Goal: Task Accomplishment & Management: Manage account settings

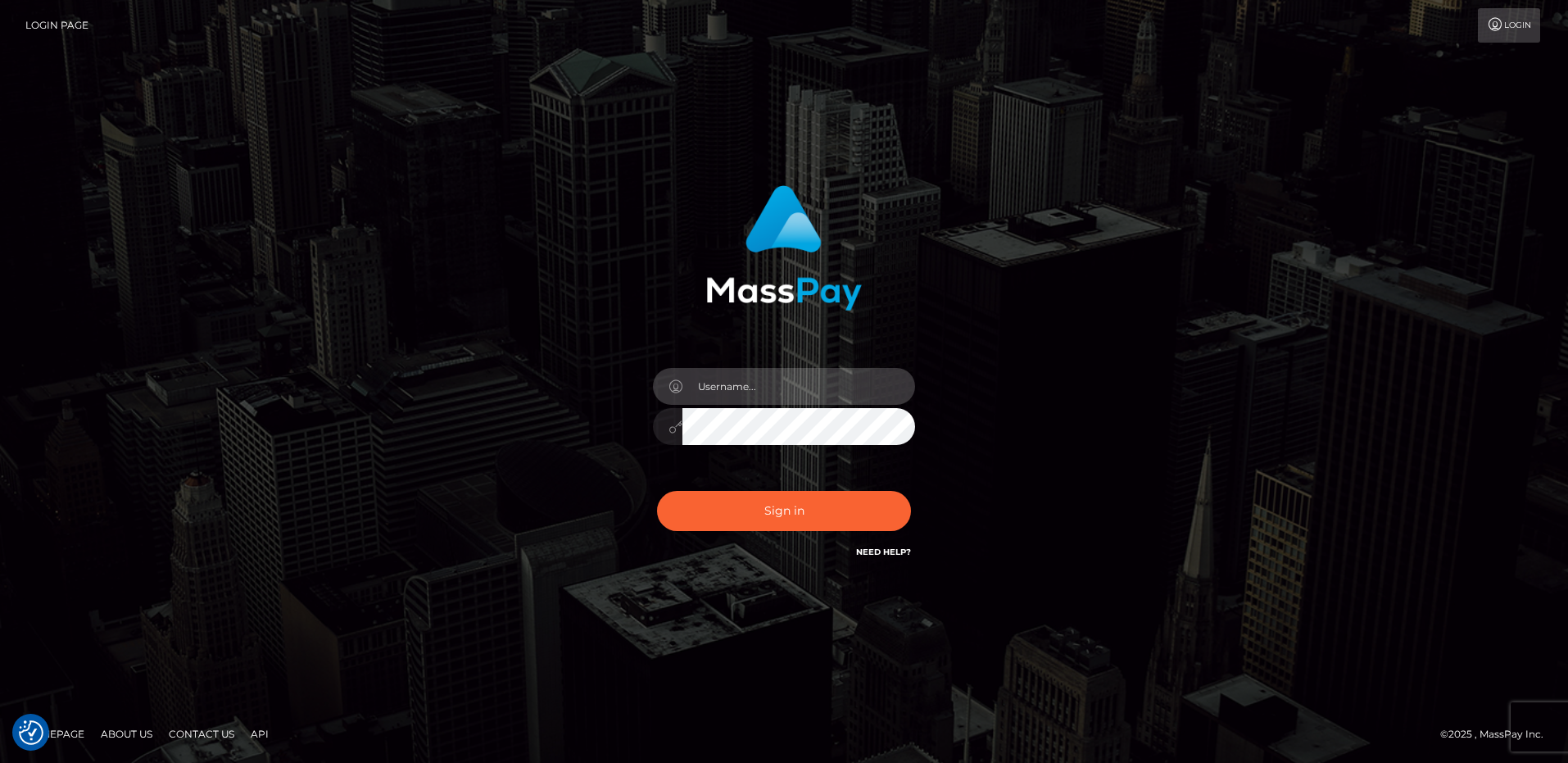
type input "frank.minyon@cforth.com2"
click at [814, 513] on button "Sign in" at bounding box center [784, 510] width 254 height 40
type input "[PERSON_NAME][EMAIL_ADDRESS][PERSON_NAME]"
click at [813, 518] on button "Sign in" at bounding box center [784, 510] width 254 height 40
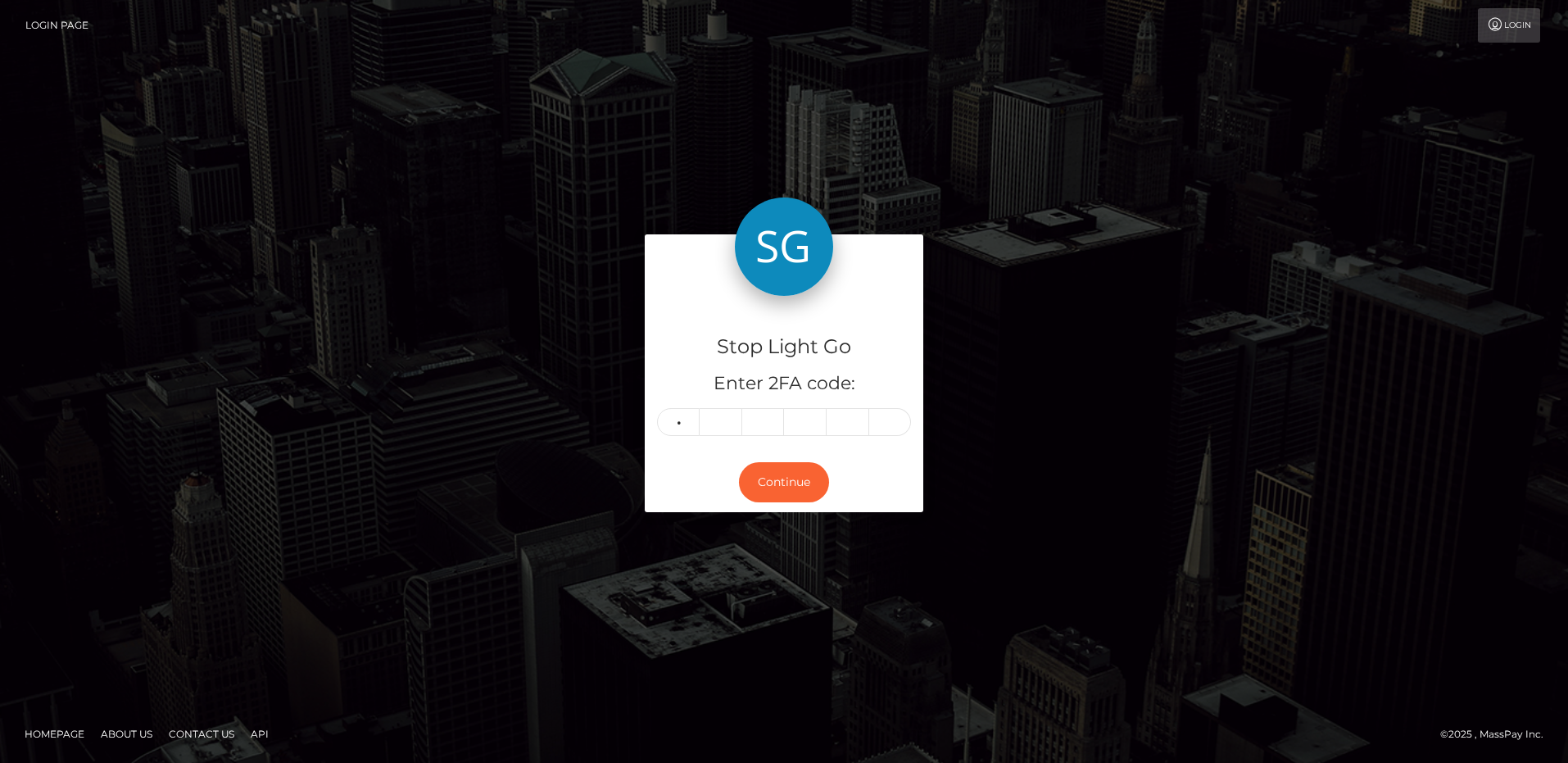
type input "3"
type input "9"
type input "0"
type input "2"
type input "9"
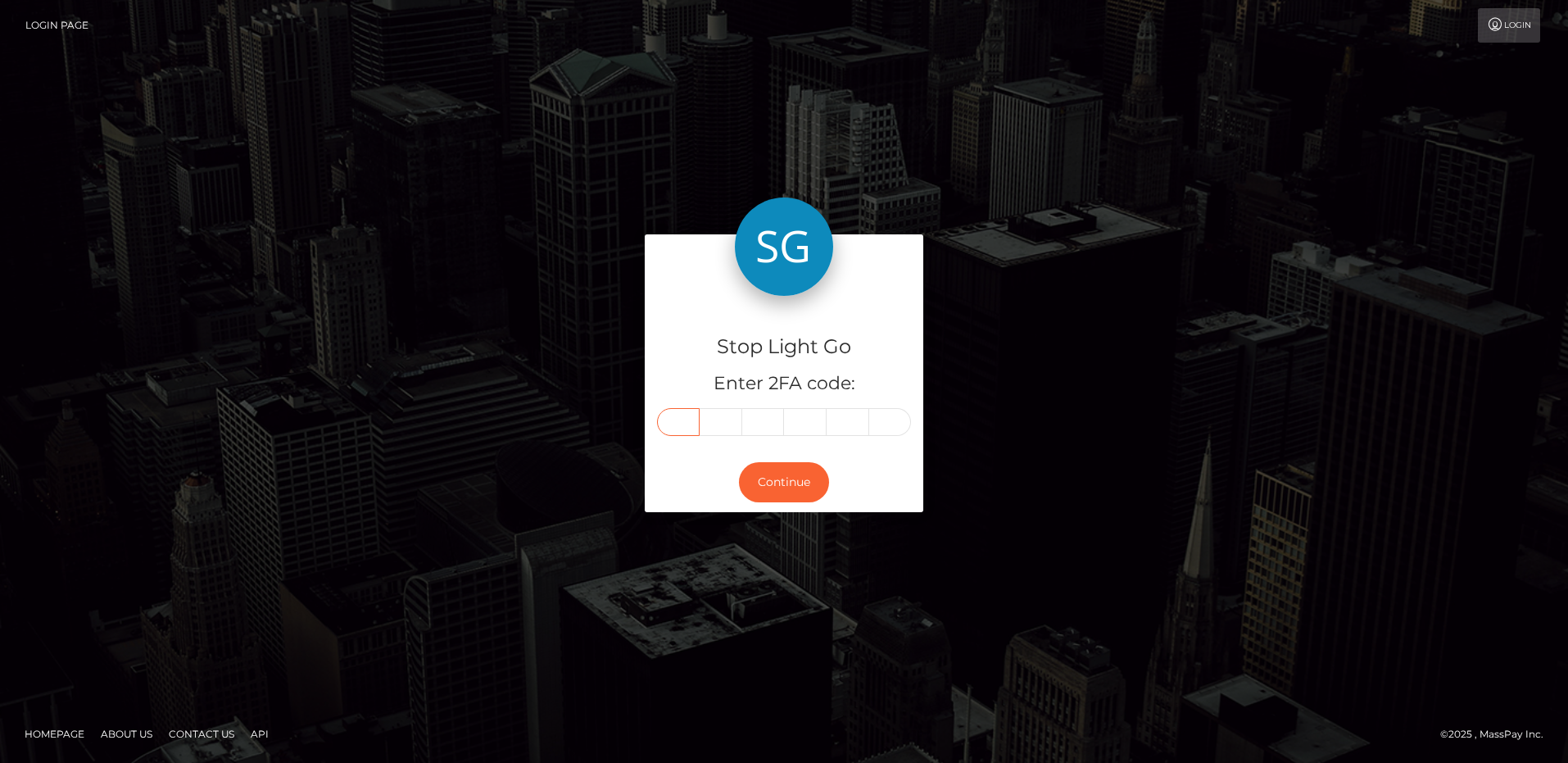
type input "3"
type input "0"
type input "9"
type input "0"
type input "2"
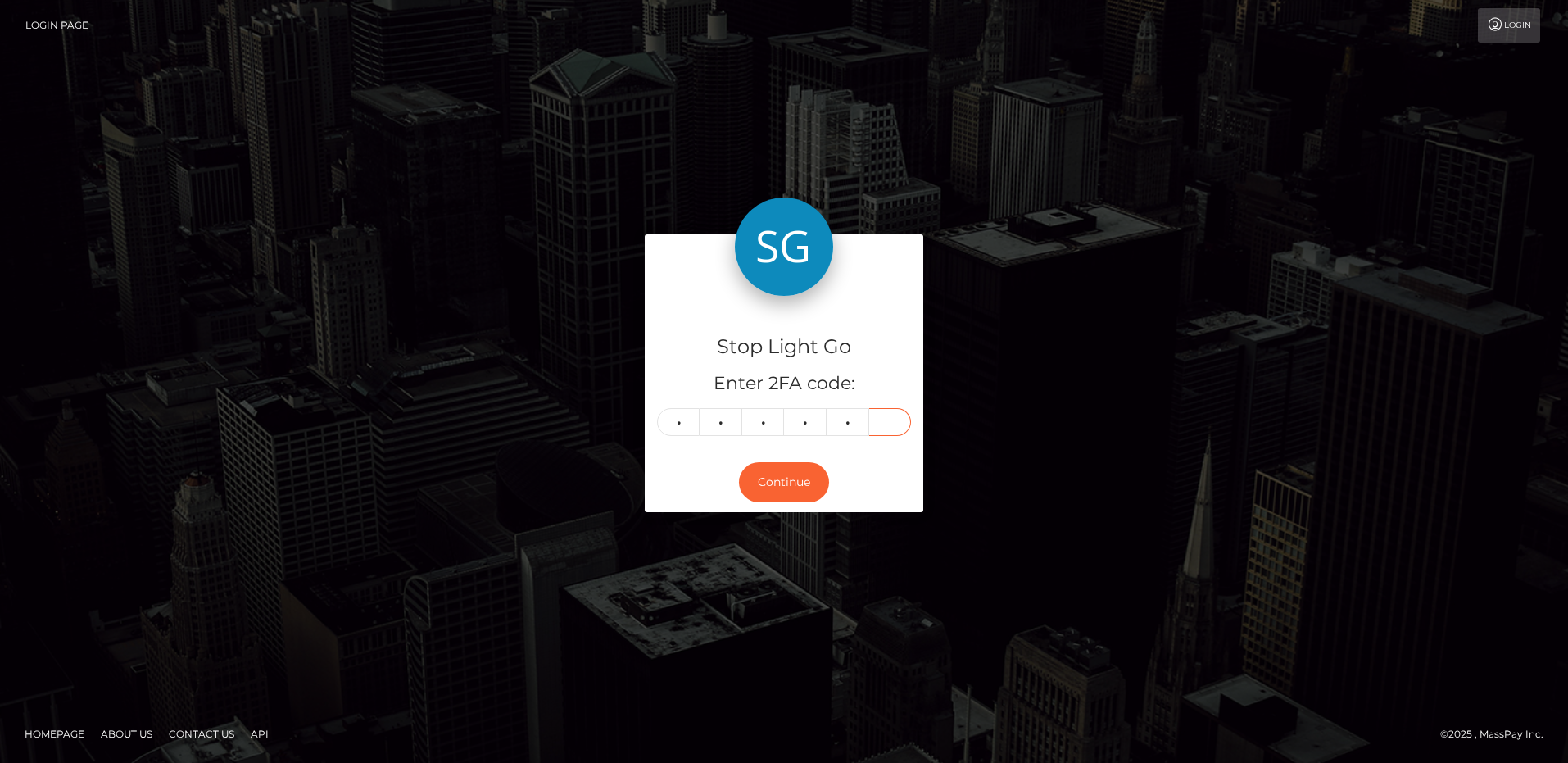
type input "9"
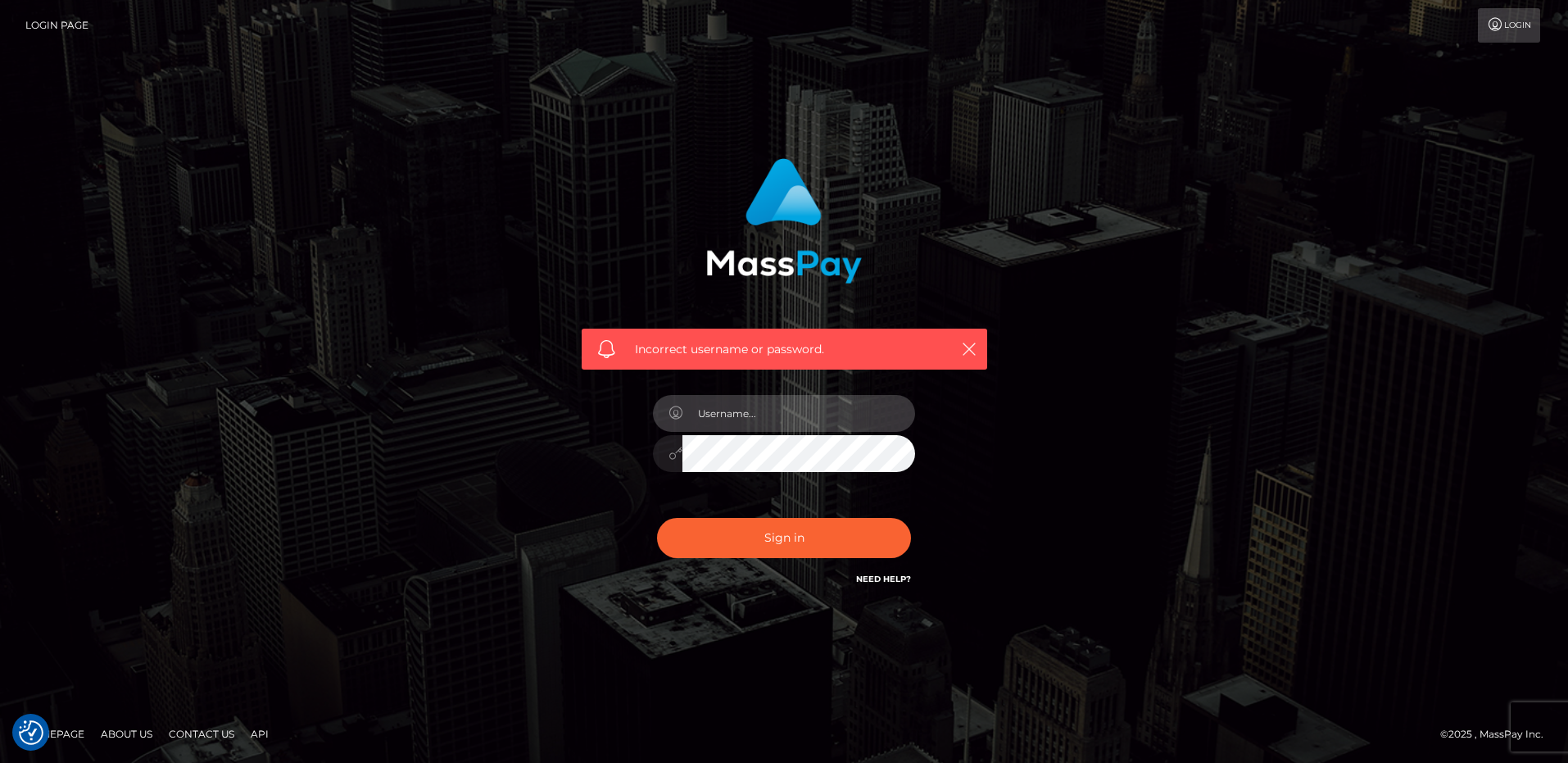
type input "[PERSON_NAME][EMAIL_ADDRESS][PERSON_NAME]"
click at [798, 536] on button "Sign in" at bounding box center [784, 538] width 254 height 40
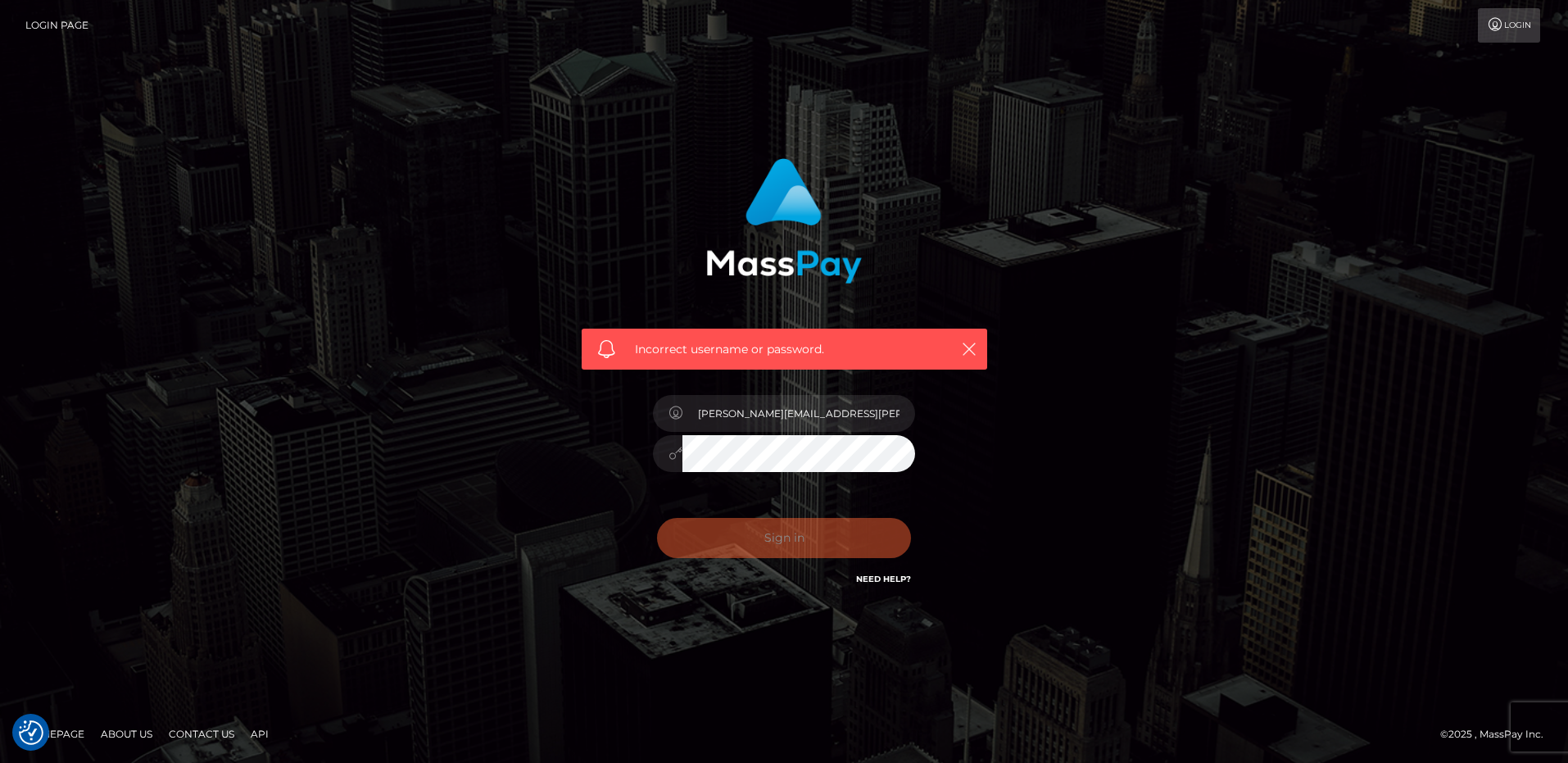
scroll to position [0, 0]
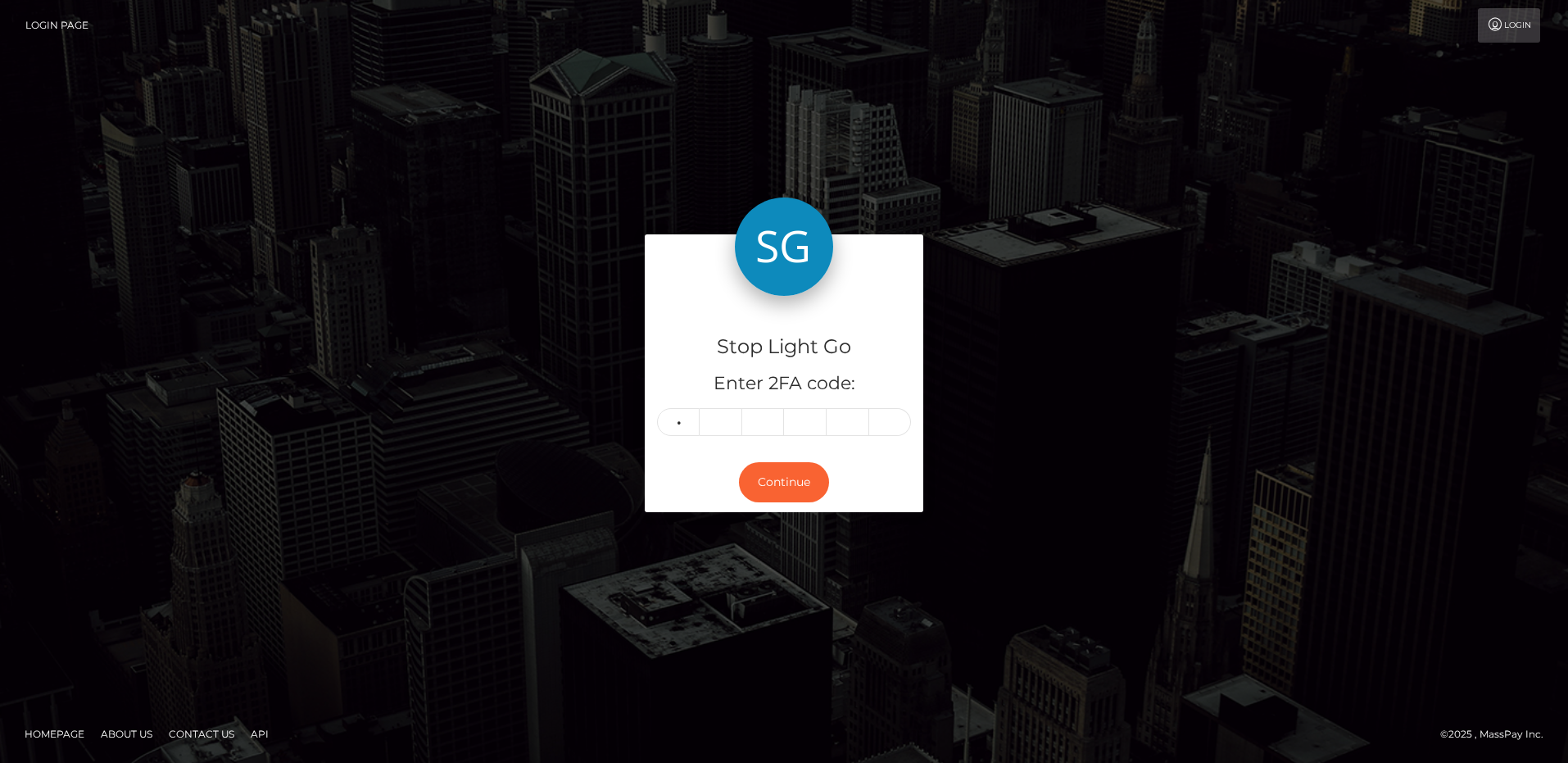
type input "4"
type input "7"
type input "3"
type input "6"
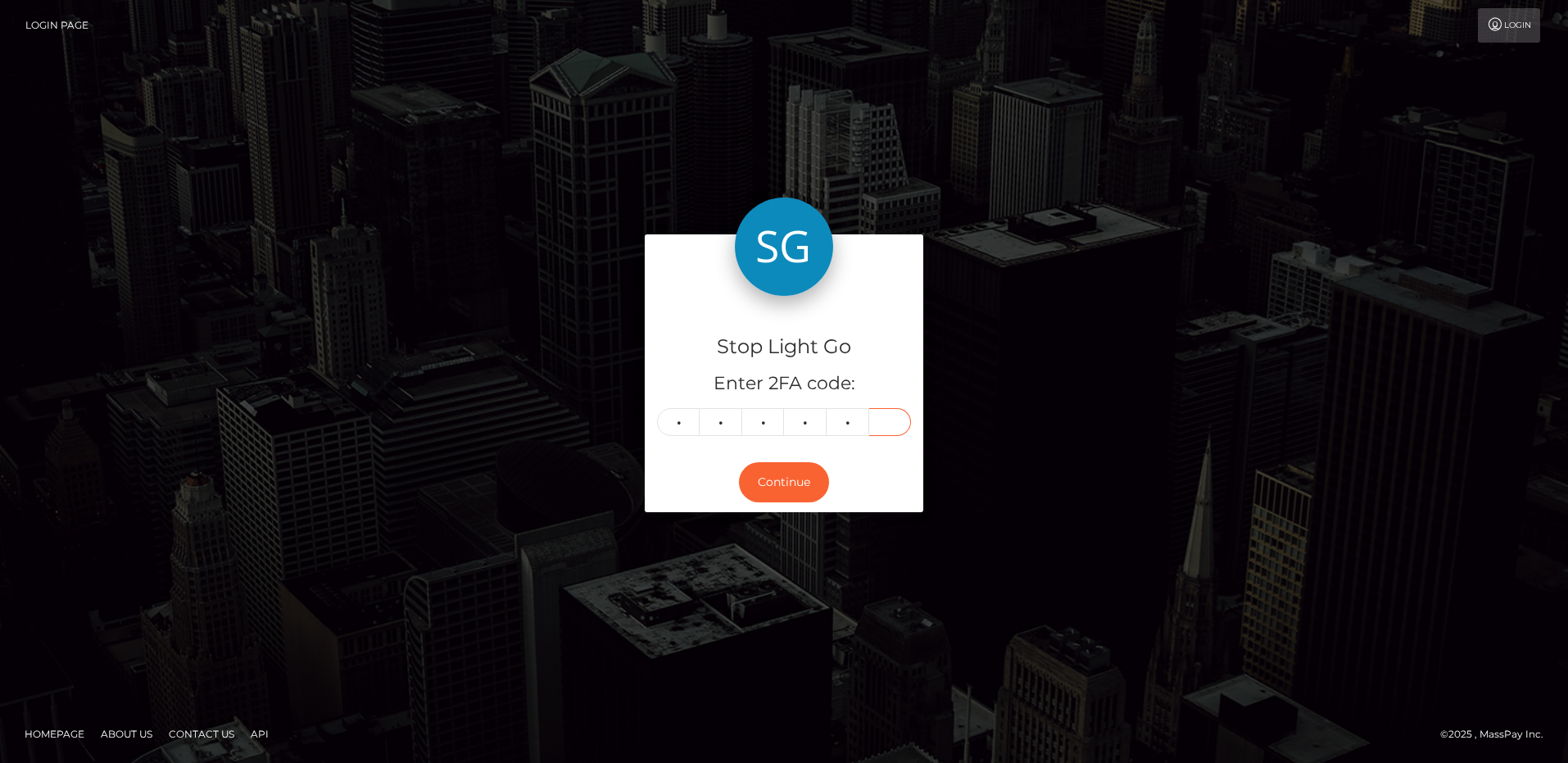
type input "5"
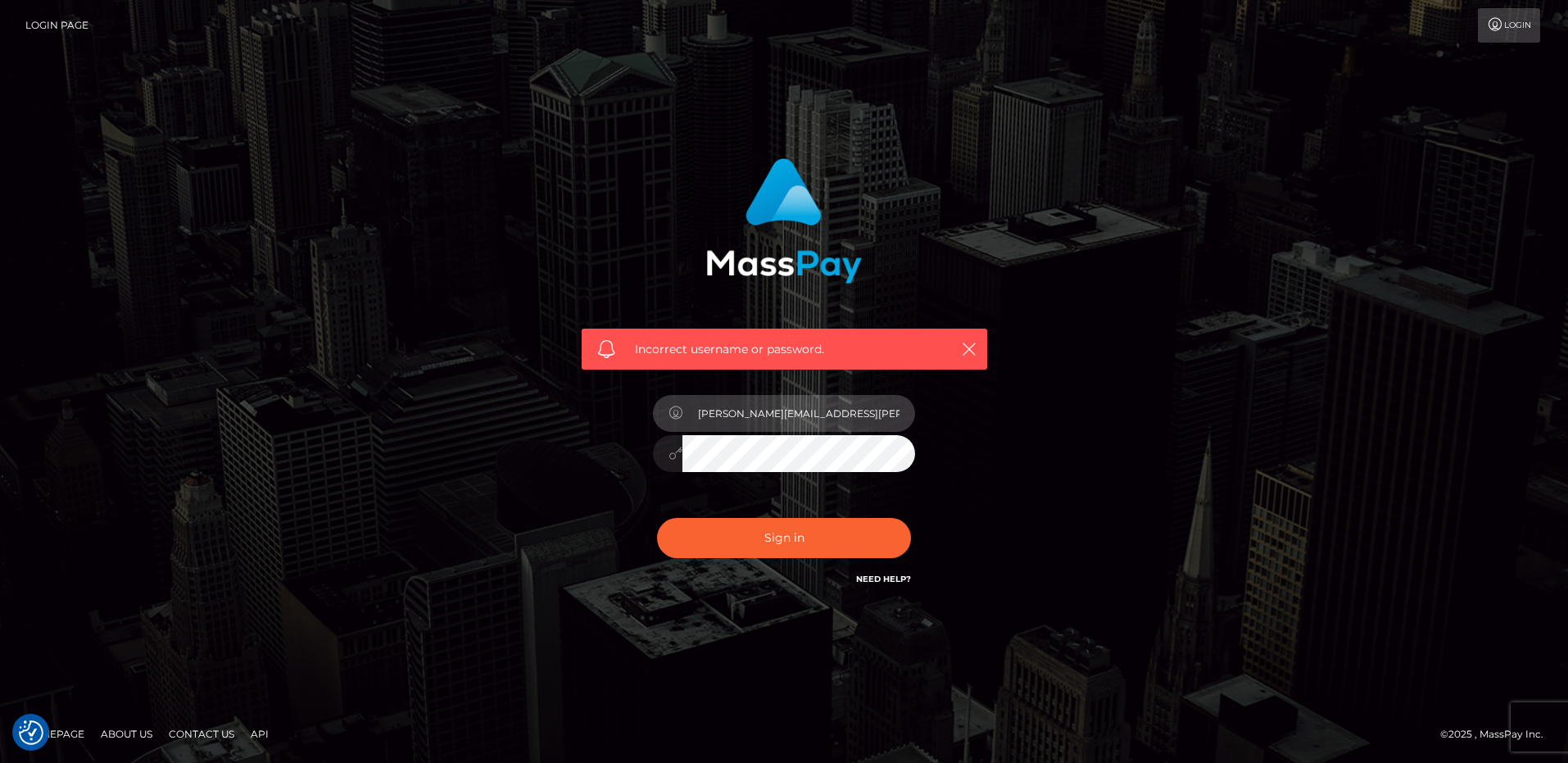
click at [845, 416] on input "frank.minyon@cforth.com2" at bounding box center [799, 413] width 233 height 37
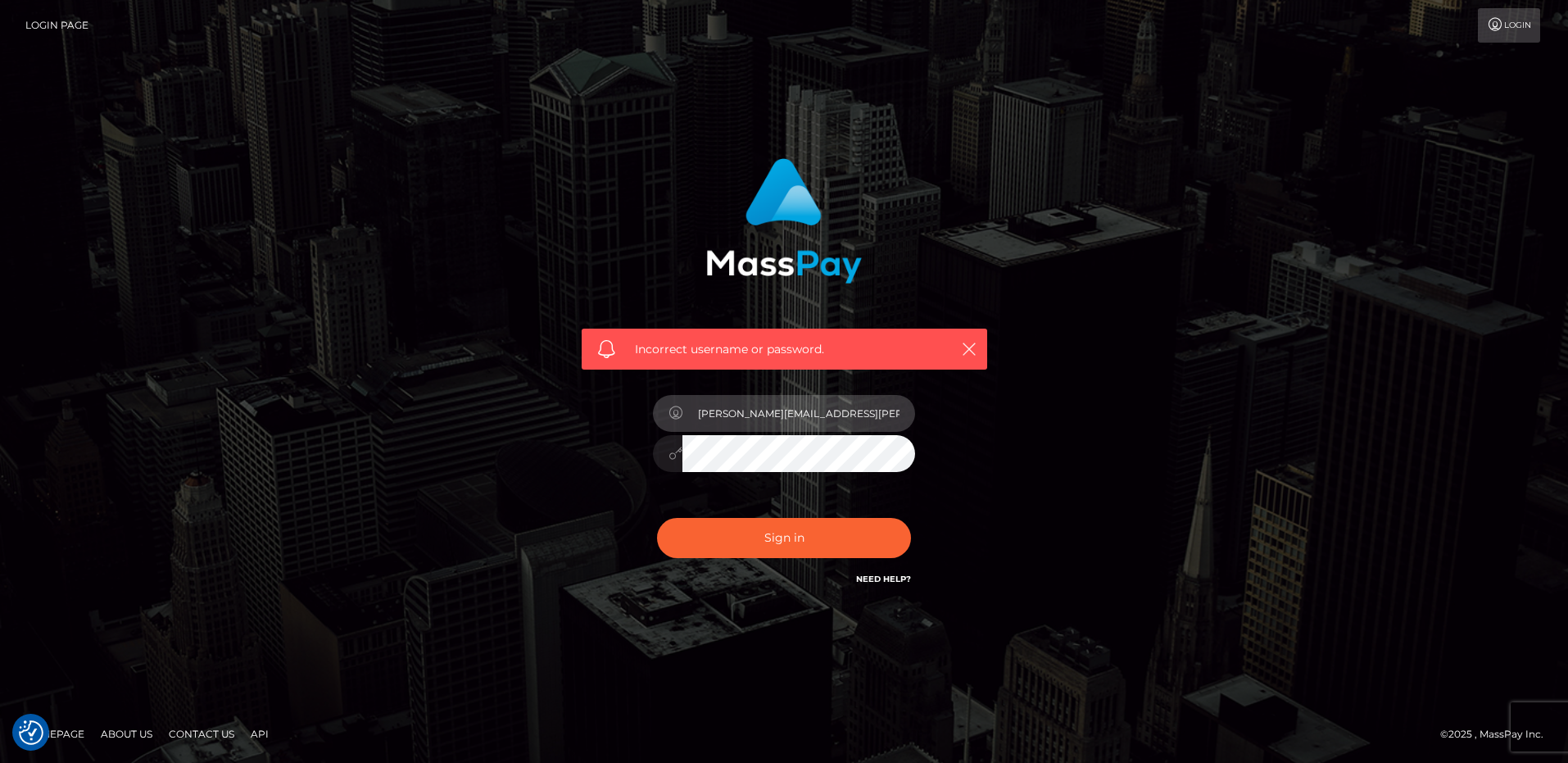
click at [845, 416] on input "frank.minyon@cforth.com2" at bounding box center [799, 413] width 233 height 37
click at [846, 416] on input "frank.minyon@cforth.com2" at bounding box center [799, 413] width 233 height 37
click at [847, 415] on input "frank.minyon@cforth.com2" at bounding box center [799, 413] width 233 height 37
click at [842, 416] on input "frank.minyon@cforth.com2" at bounding box center [799, 413] width 233 height 37
type input "frank.minyon@cforth.com2"
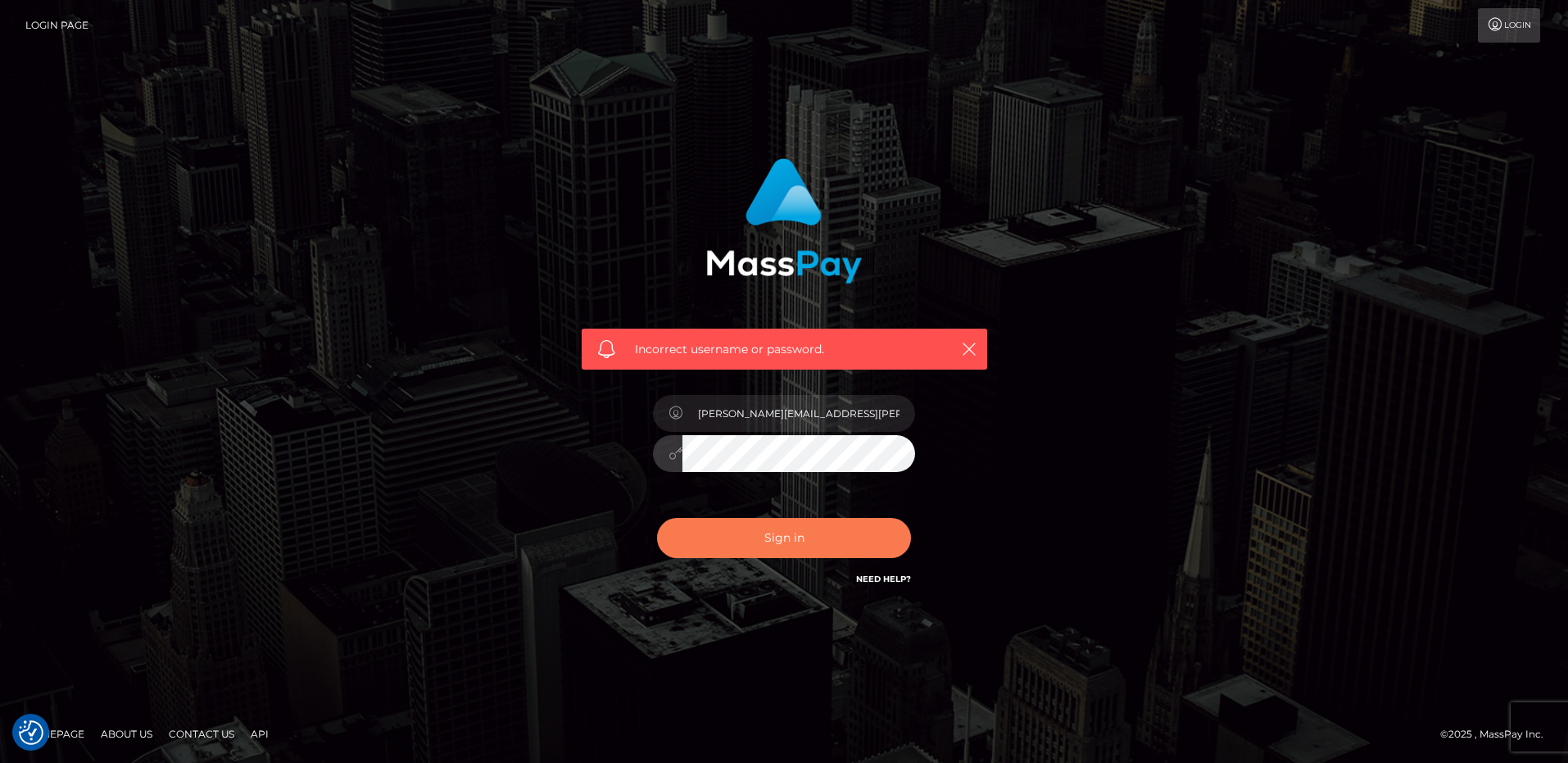
scroll to position [0, 1]
click at [815, 548] on button "Sign in" at bounding box center [784, 538] width 254 height 40
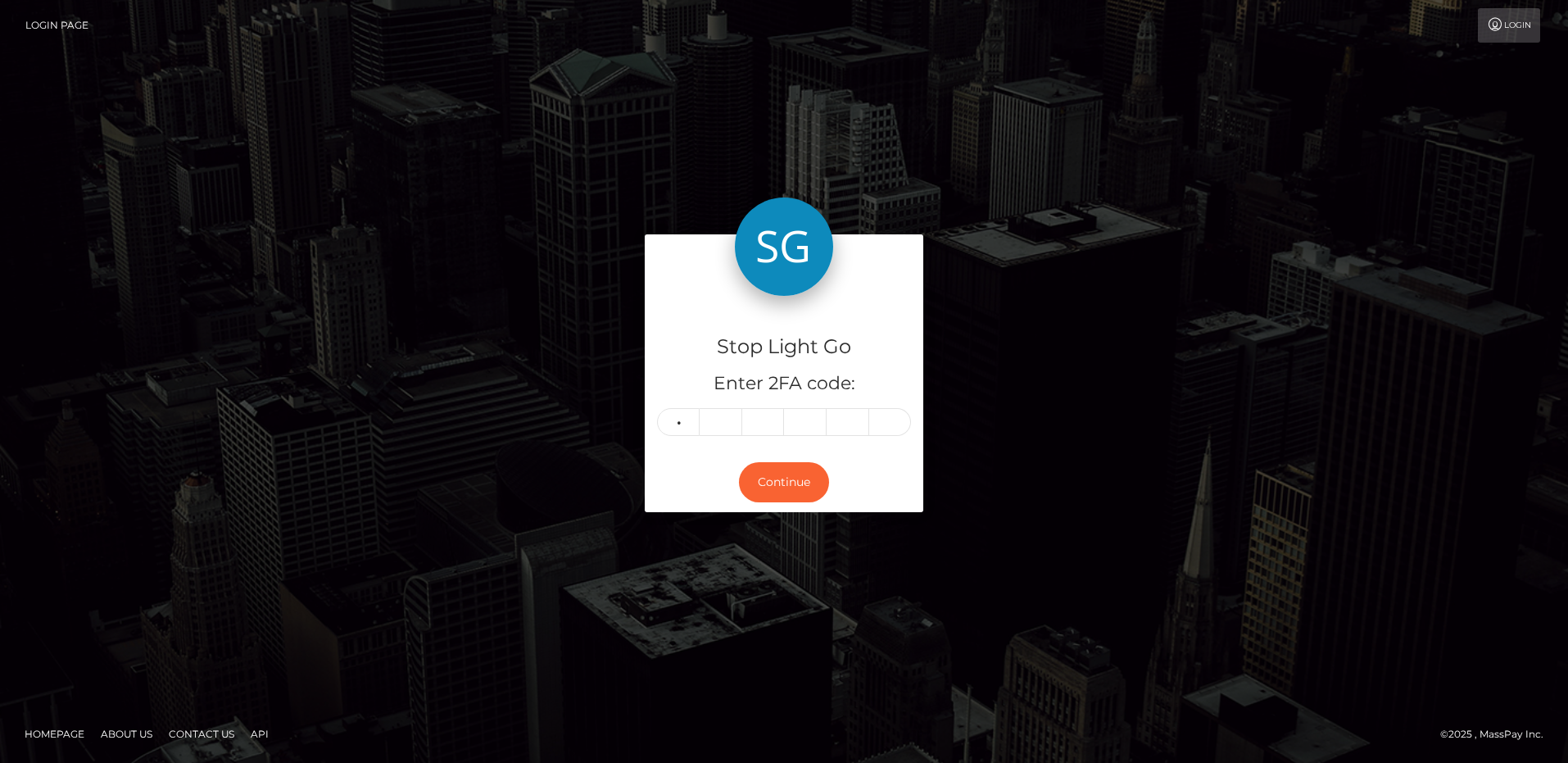
type input "2"
type input "7"
type input "3"
type input "2"
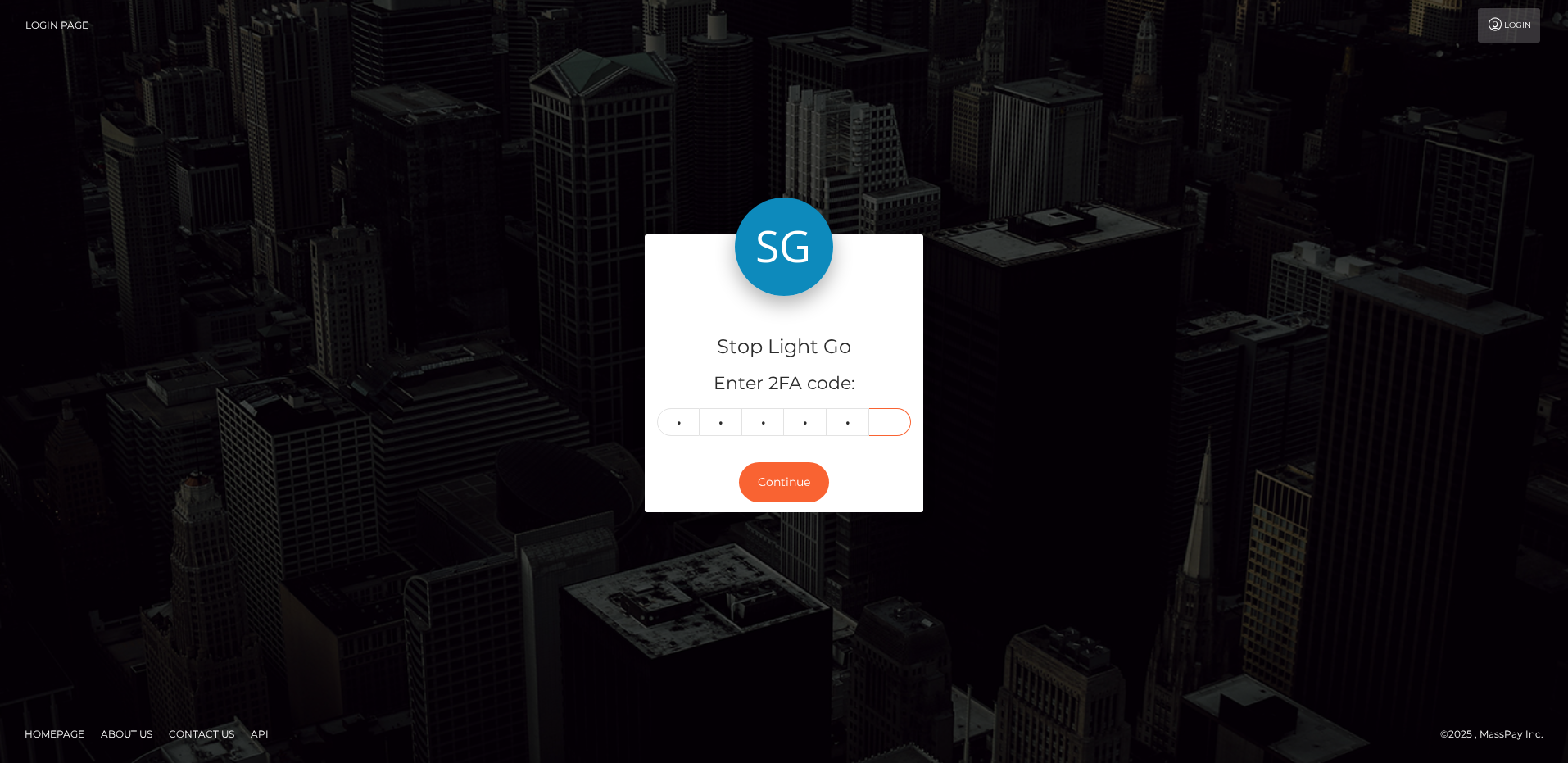
type input "3"
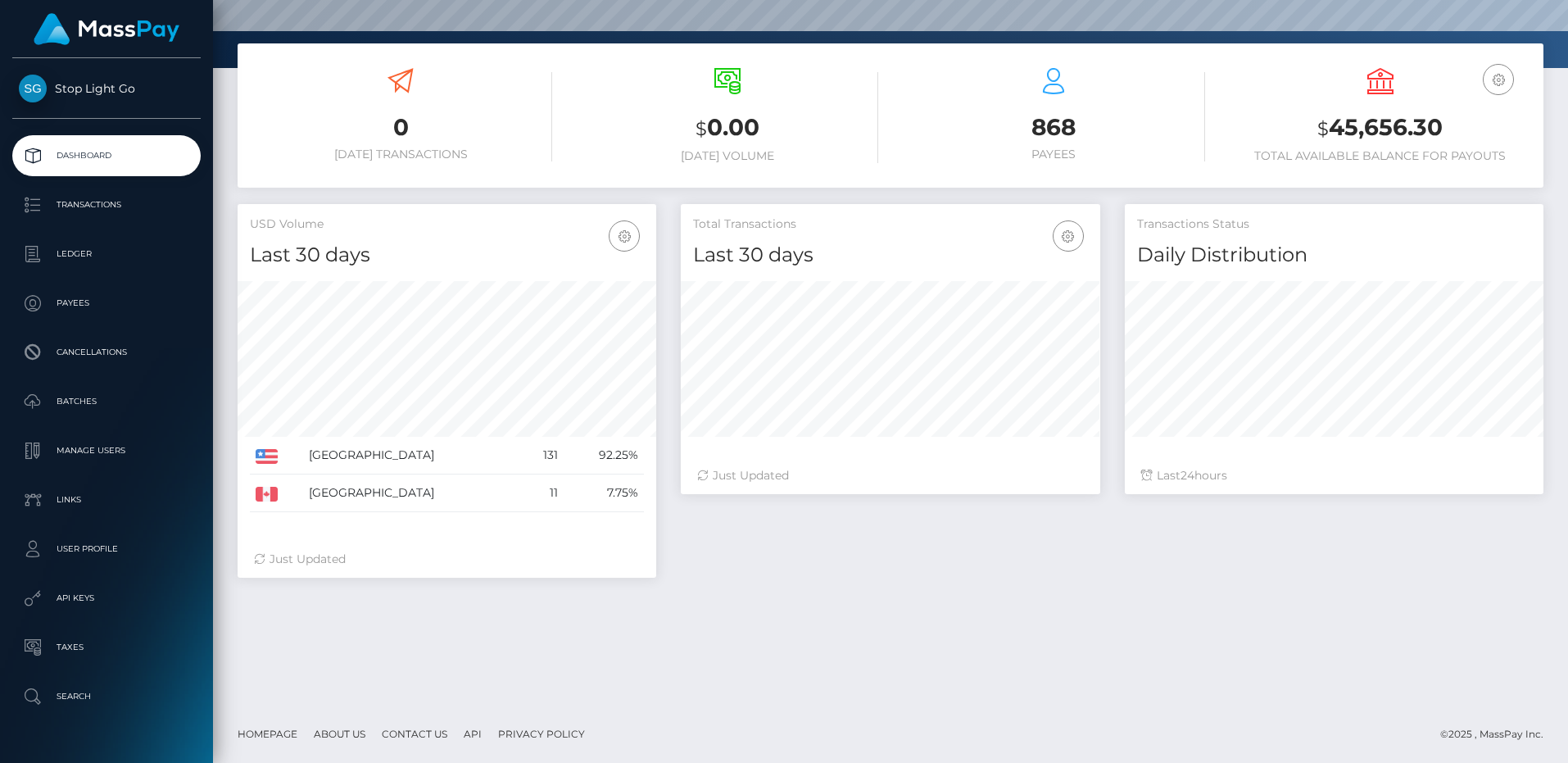
scroll to position [243, 0]
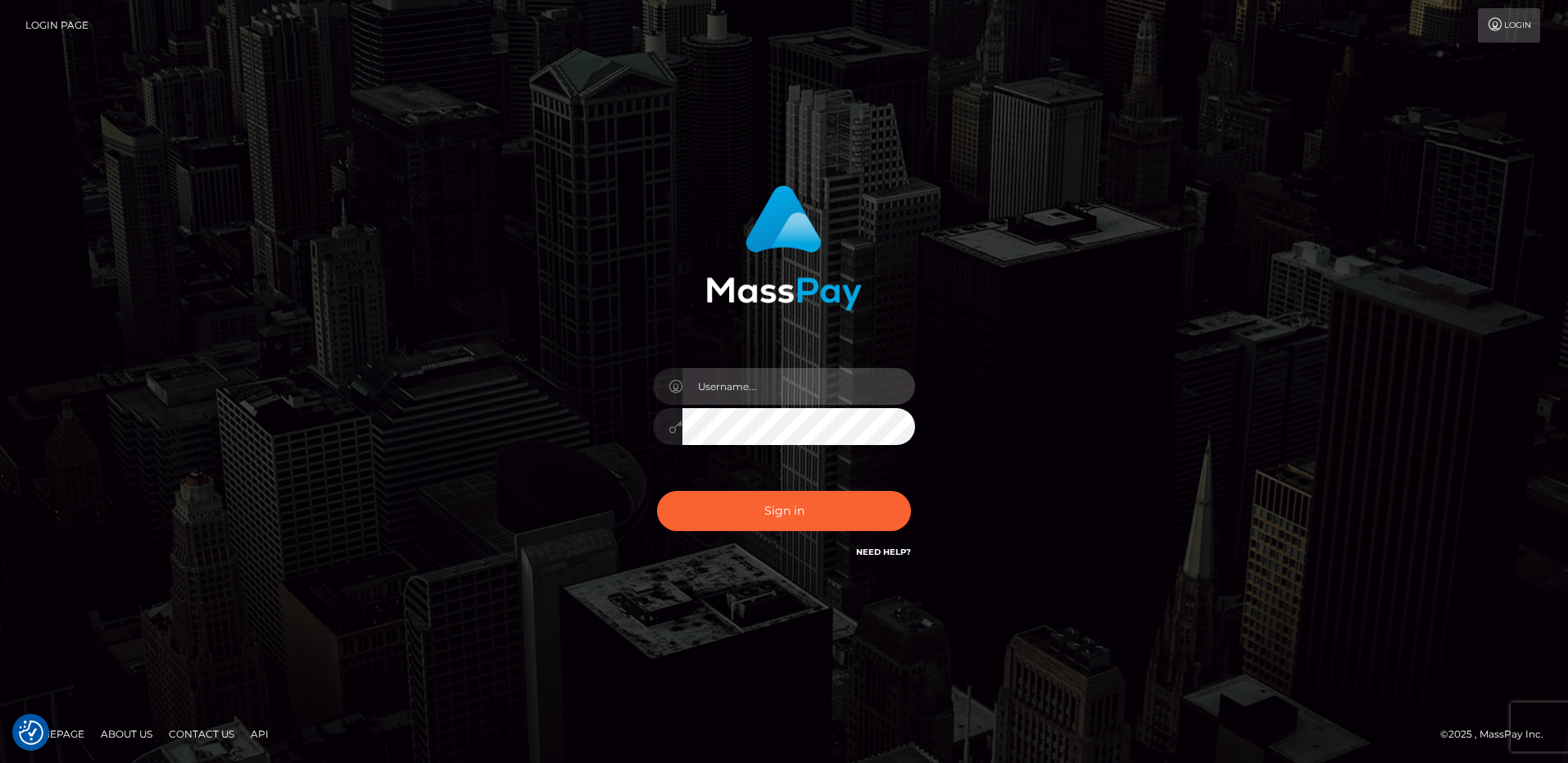
checkbox input "true"
